Goal: Task Accomplishment & Management: Manage account settings

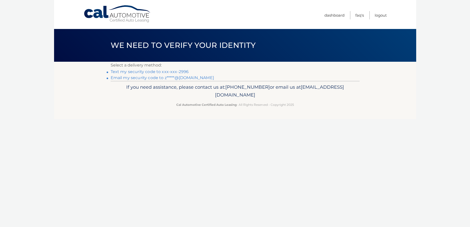
click at [156, 72] on link "Text my security code to xxx-xxx-2996" at bounding box center [150, 71] width 78 height 5
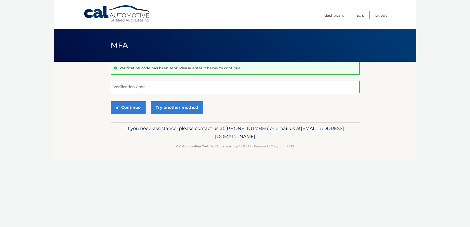
click at [136, 87] on input "Verification Code" at bounding box center [235, 87] width 249 height 13
type input "991682"
click at [138, 107] on button "Continue" at bounding box center [128, 107] width 35 height 13
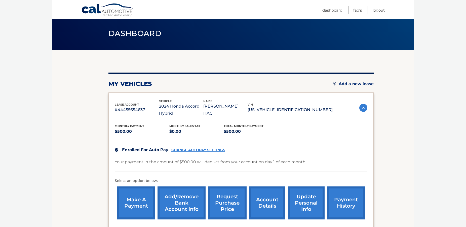
scroll to position [51, 0]
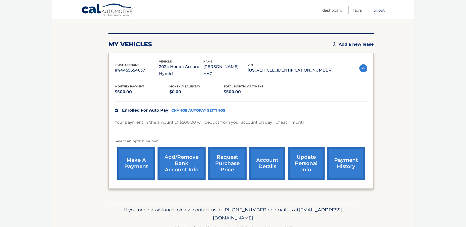
click at [379, 10] on link "Logout" at bounding box center [379, 10] width 12 height 8
